Goal: Entertainment & Leisure: Consume media (video, audio)

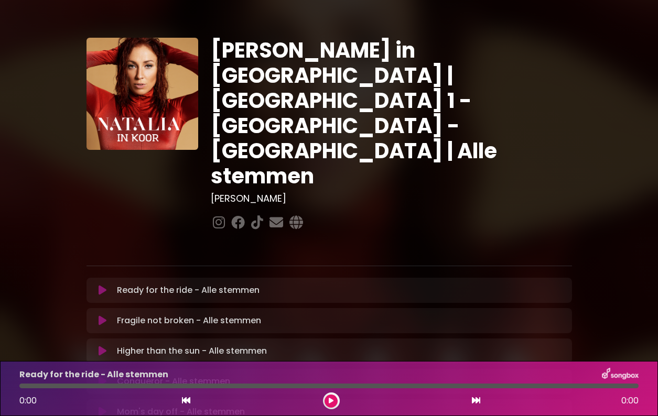
click at [101, 285] on icon at bounding box center [103, 290] width 8 height 10
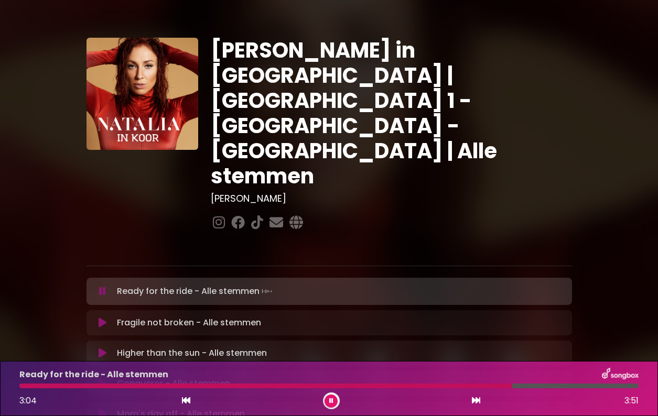
click at [330, 399] on icon at bounding box center [331, 401] width 4 height 6
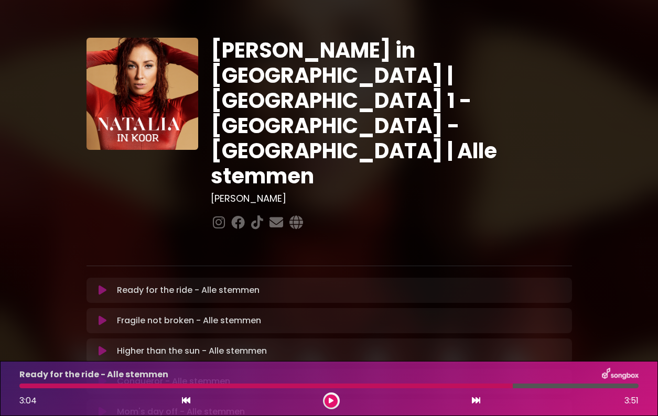
click at [405, 386] on div at bounding box center [265, 386] width 493 height 5
click at [515, 387] on div at bounding box center [328, 386] width 619 height 5
click at [335, 401] on button at bounding box center [330, 401] width 13 height 13
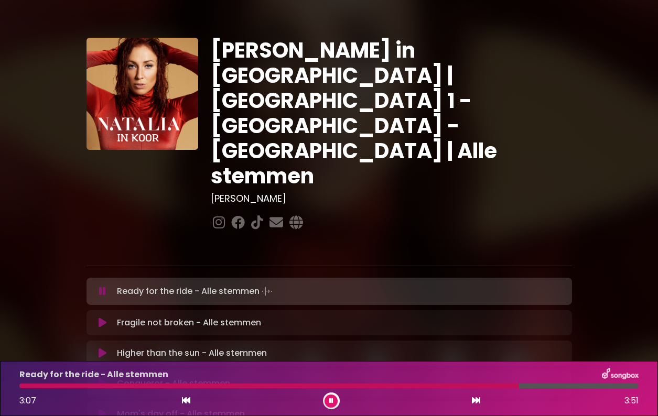
drag, startPoint x: 516, startPoint y: 388, endPoint x: 464, endPoint y: 391, distance: 52.0
click at [465, 391] on div "Ready for the ride - Alle stemmen 3:07 3:51" at bounding box center [329, 388] width 632 height 41
click at [448, 389] on div "Ready for the ride - Alle stemmen 3:07 3:51" at bounding box center [329, 388] width 632 height 41
click at [440, 387] on div at bounding box center [271, 386] width 504 height 5
click at [404, 384] on div at bounding box center [230, 386] width 422 height 5
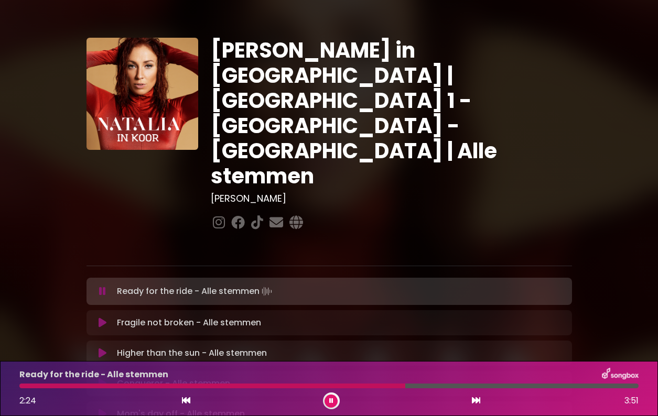
click at [378, 385] on div at bounding box center [212, 386] width 386 height 5
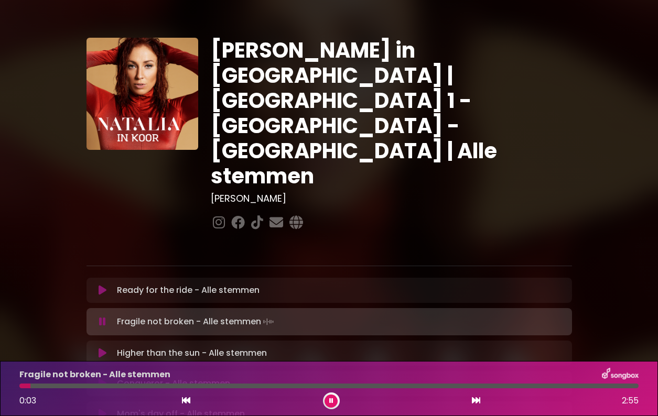
click at [333, 398] on icon at bounding box center [331, 401] width 4 height 6
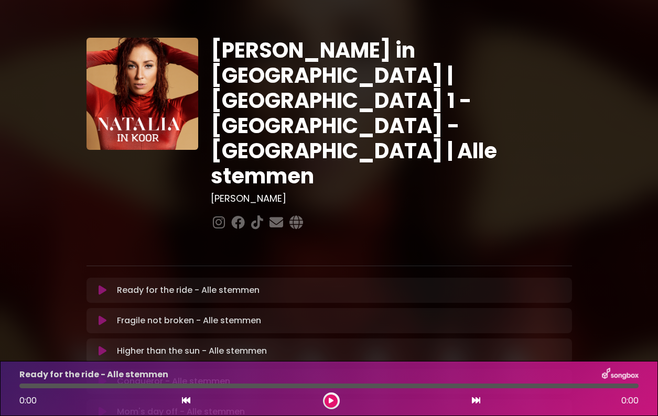
click at [99, 316] on icon at bounding box center [103, 321] width 8 height 10
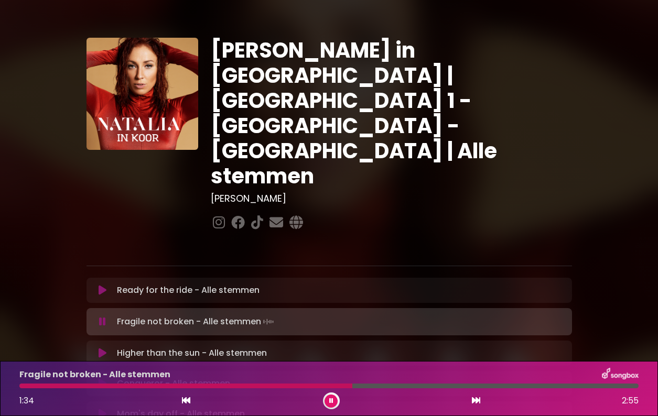
click at [288, 386] on div at bounding box center [185, 386] width 333 height 5
click at [276, 386] on div at bounding box center [155, 386] width 272 height 5
click at [277, 388] on div "Fragile not broken - Alle stemmen 1:33 2:55" at bounding box center [329, 388] width 632 height 41
click at [282, 384] on div at bounding box center [185, 386] width 333 height 5
click at [261, 388] on div at bounding box center [151, 386] width 265 height 5
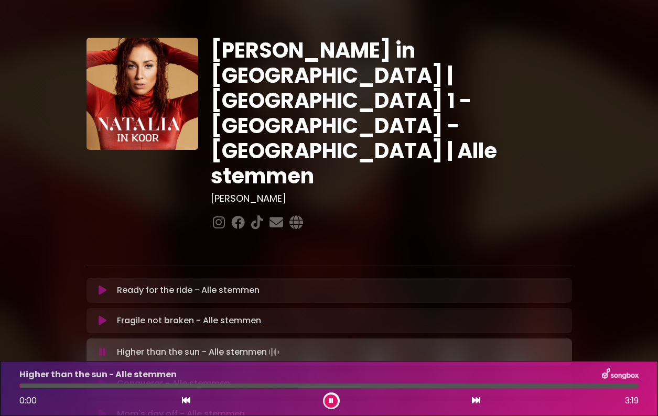
click at [330, 399] on icon at bounding box center [331, 401] width 4 height 6
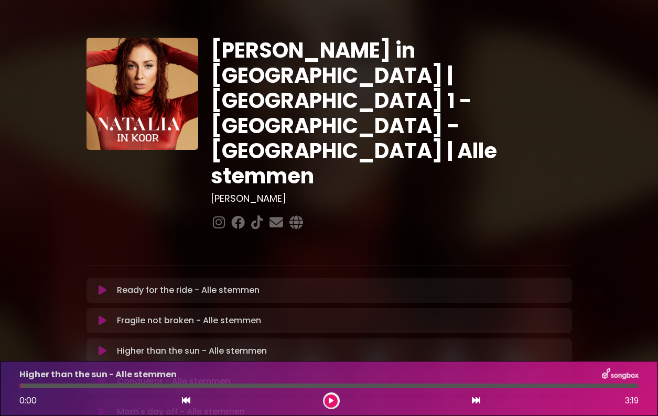
click at [101, 346] on icon at bounding box center [103, 351] width 8 height 10
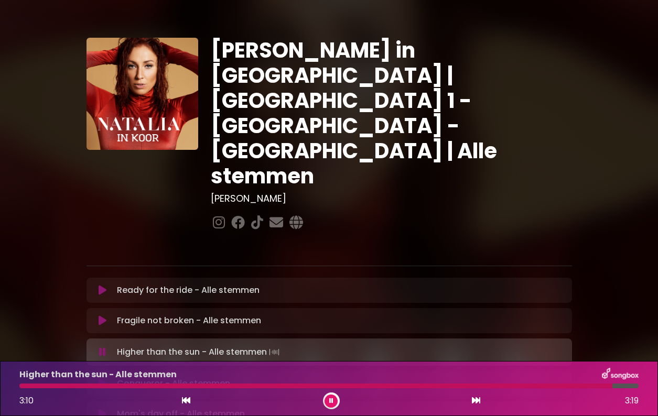
click at [333, 396] on button at bounding box center [330, 401] width 13 height 13
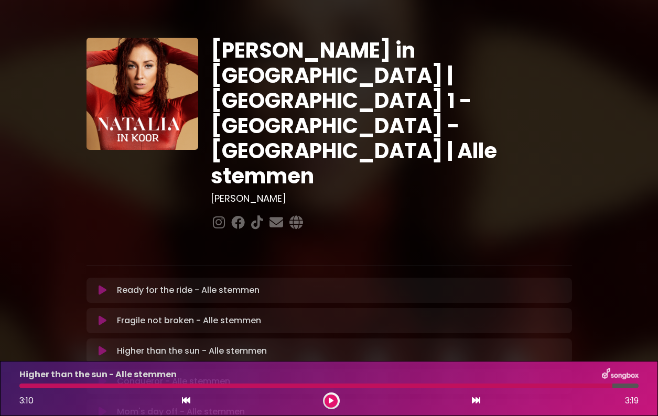
click at [98, 376] on button at bounding box center [103, 381] width 20 height 10
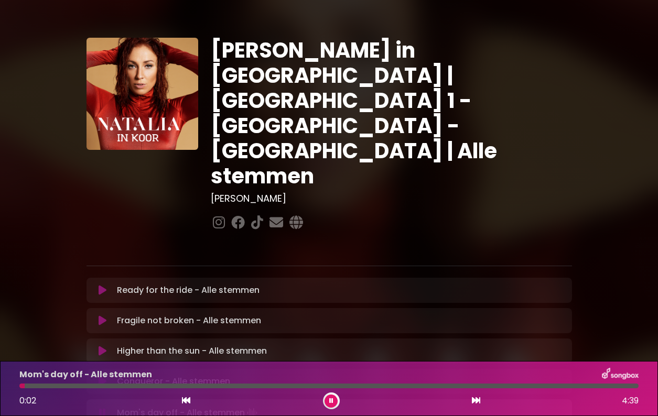
click at [329, 402] on icon at bounding box center [331, 401] width 4 height 6
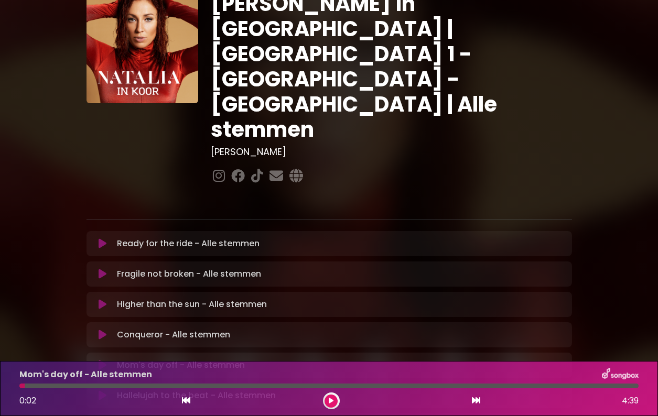
scroll to position [48, 0]
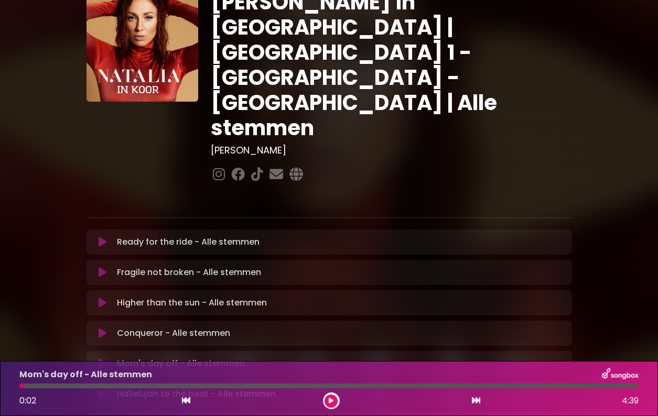
click at [103, 359] on icon at bounding box center [103, 364] width 8 height 10
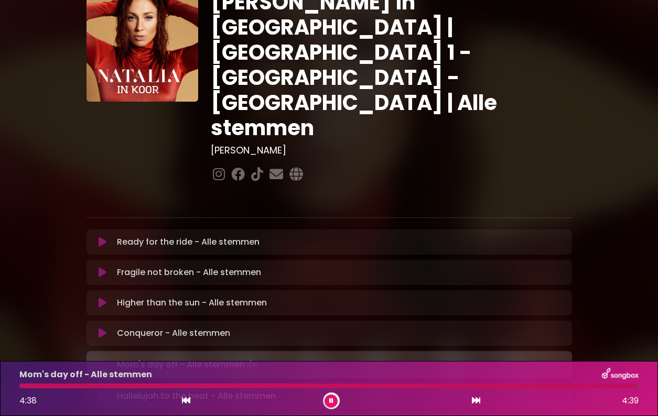
click at [335, 401] on button at bounding box center [330, 401] width 13 height 13
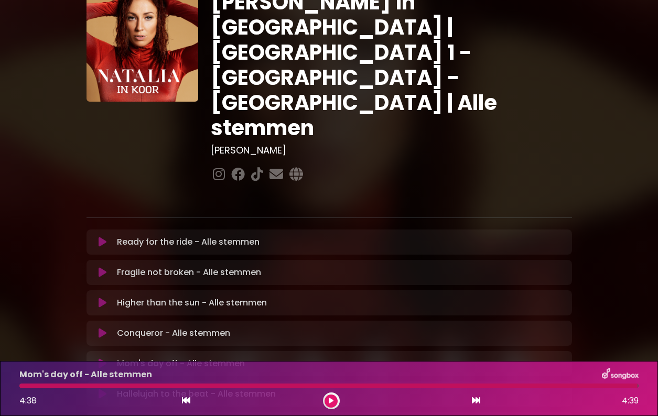
click at [103, 389] on icon at bounding box center [103, 394] width 8 height 10
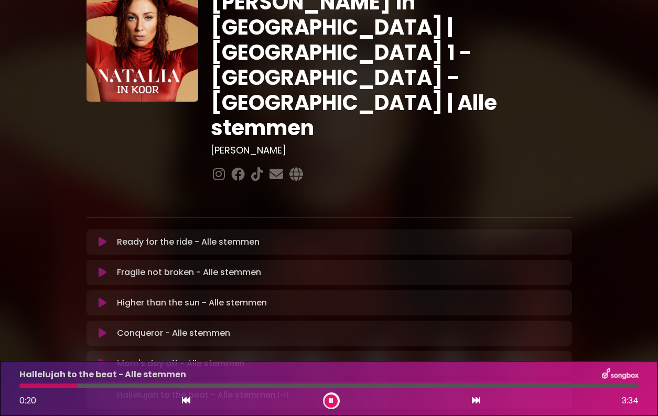
drag, startPoint x: 77, startPoint y: 386, endPoint x: 13, endPoint y: 386, distance: 64.5
click at [13, 386] on div "Hallelujah to the beat - Alle stemmen 0:20 3:34" at bounding box center [329, 388] width 658 height 55
click at [331, 398] on icon at bounding box center [331, 401] width 4 height 6
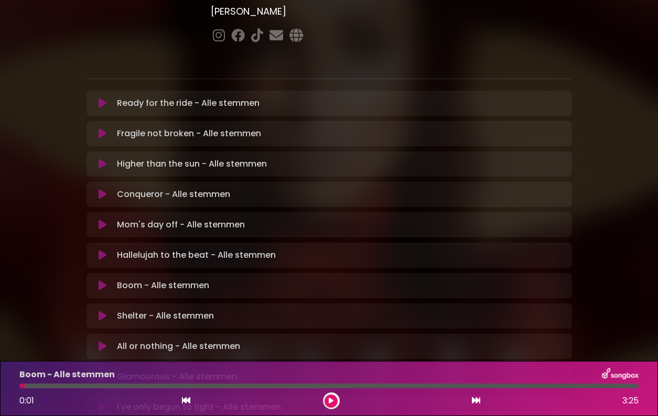
scroll to position [219, 0]
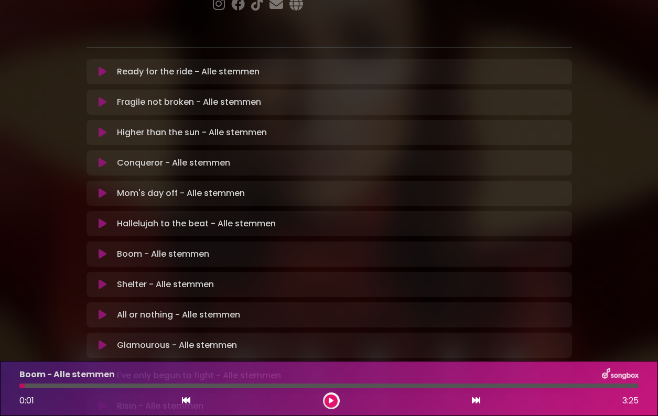
click at [99, 249] on icon at bounding box center [103, 254] width 8 height 10
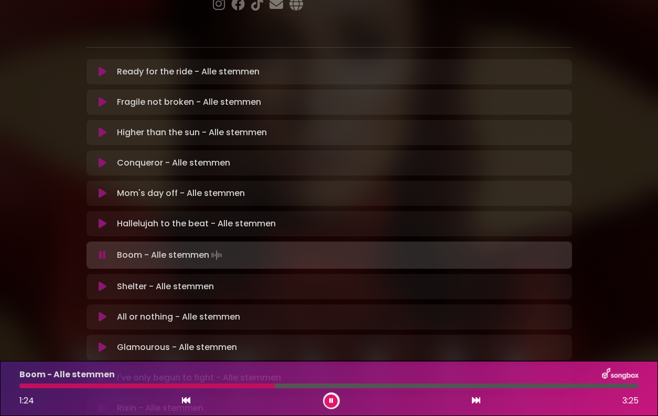
drag, startPoint x: 274, startPoint y: 389, endPoint x: 248, endPoint y: 388, distance: 25.7
click at [248, 388] on div "Boom - Alle stemmen 1:24 3:25" at bounding box center [329, 388] width 632 height 41
click at [333, 402] on button at bounding box center [330, 401] width 13 height 13
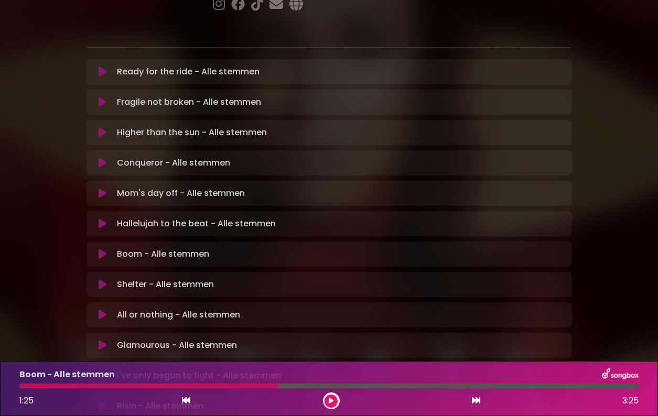
click at [265, 388] on div at bounding box center [148, 386] width 259 height 5
click at [328, 402] on button at bounding box center [330, 401] width 13 height 13
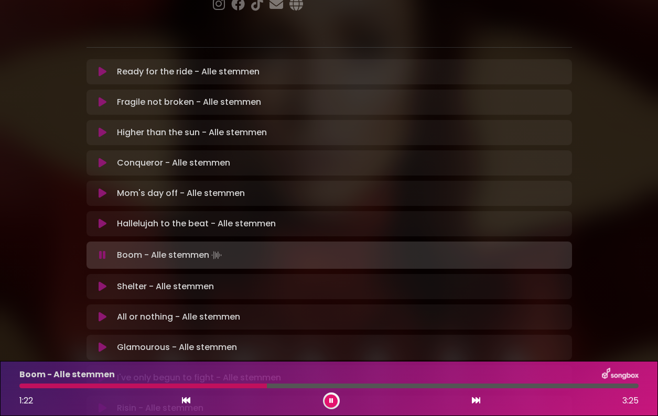
click at [249, 386] on div at bounding box center [142, 386] width 247 height 5
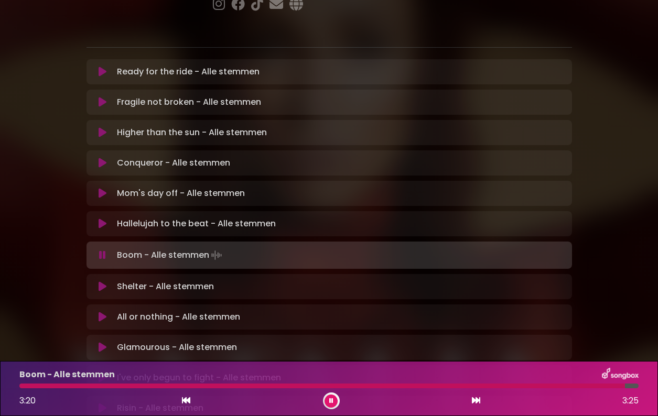
click at [334, 404] on button at bounding box center [330, 401] width 13 height 13
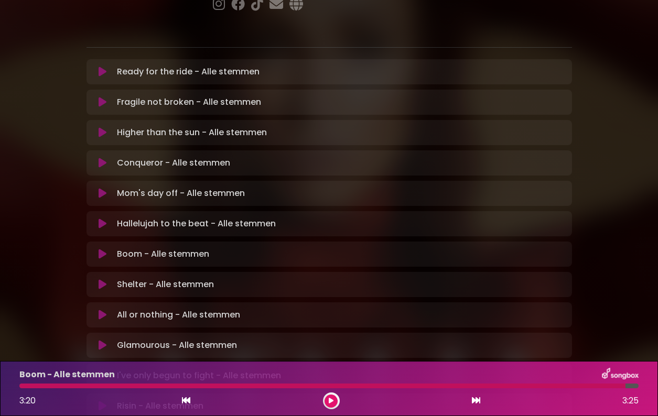
click at [99, 279] on icon at bounding box center [103, 284] width 8 height 10
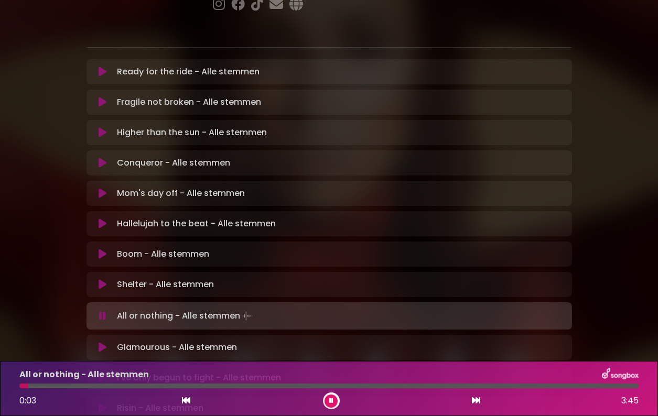
click at [330, 400] on icon at bounding box center [331, 401] width 4 height 6
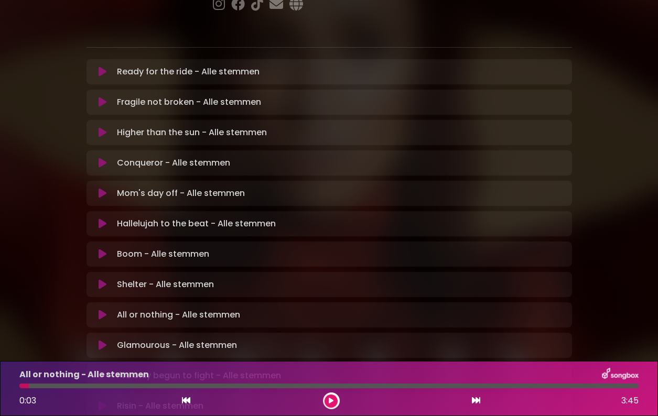
click at [103, 310] on icon at bounding box center [103, 315] width 8 height 10
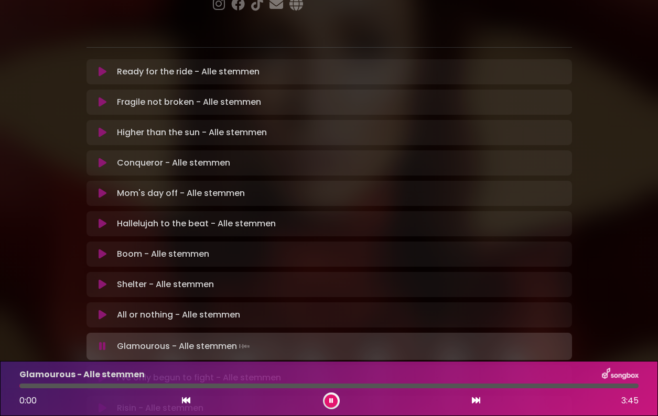
click at [330, 402] on icon at bounding box center [331, 401] width 4 height 6
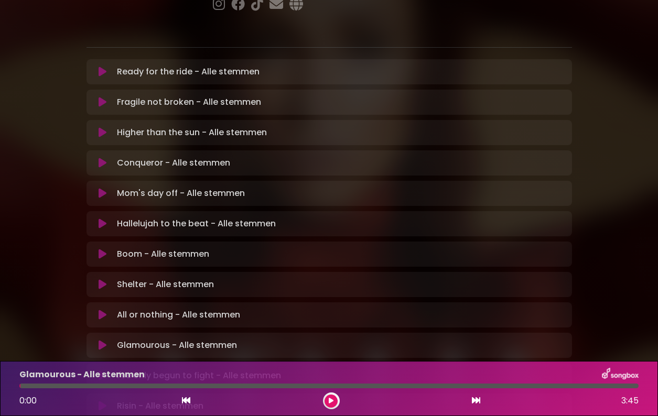
click at [100, 340] on icon at bounding box center [103, 345] width 8 height 10
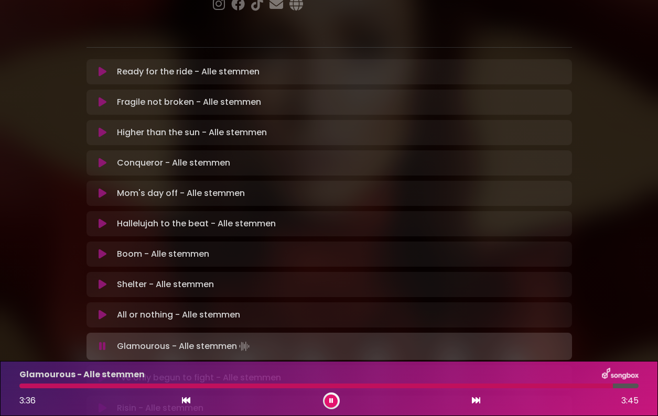
click at [334, 398] on button at bounding box center [330, 401] width 13 height 13
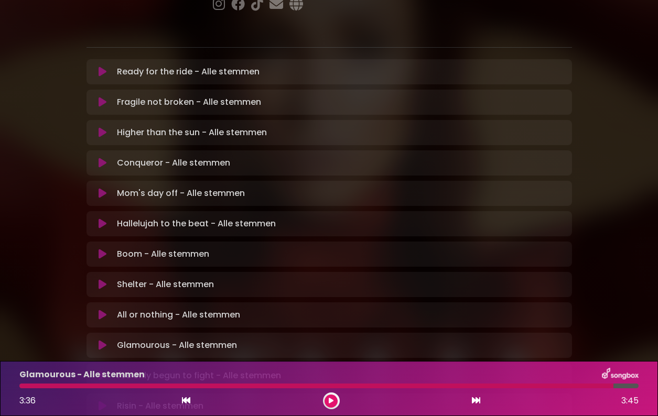
click at [103, 371] on icon at bounding box center [103, 376] width 8 height 10
click at [382, 384] on div at bounding box center [215, 386] width 393 height 5
click at [366, 386] on div at bounding box center [237, 386] width 437 height 5
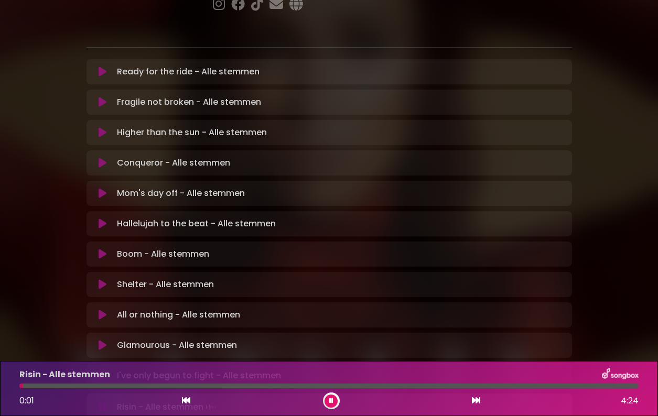
click at [104, 371] on icon at bounding box center [103, 376] width 8 height 10
click at [296, 385] on div at bounding box center [328, 386] width 619 height 5
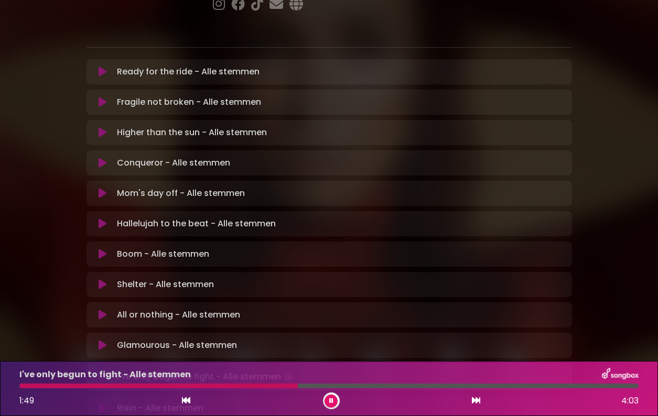
click at [523, 386] on div at bounding box center [328, 386] width 619 height 5
click at [522, 386] on div at bounding box center [284, 386] width 530 height 5
click at [336, 397] on button at bounding box center [330, 401] width 13 height 13
click at [101, 401] on icon at bounding box center [103, 406] width 8 height 10
